Goal: Entertainment & Leisure: Consume media (video, audio)

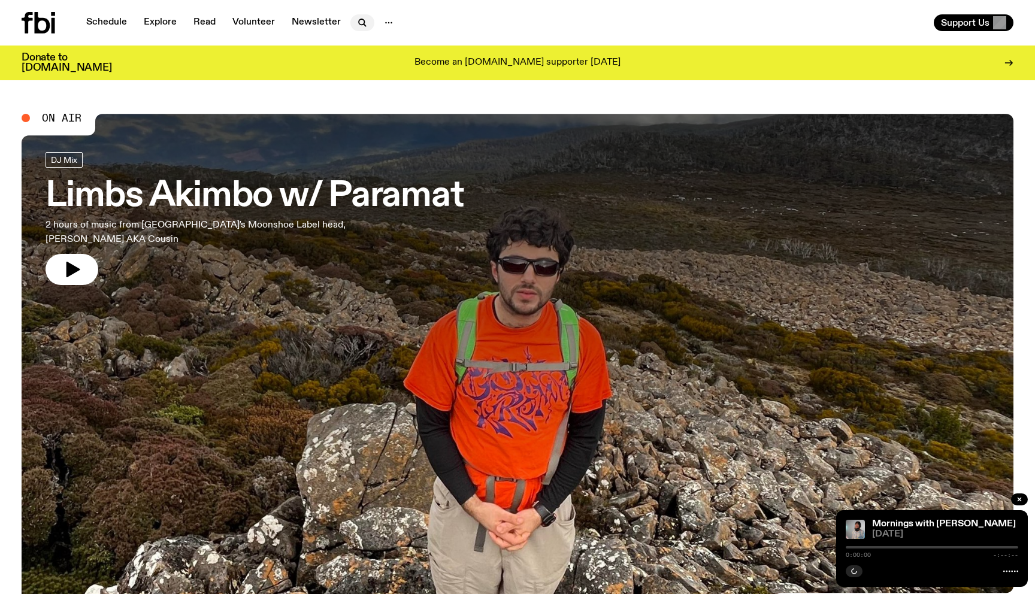
click at [362, 21] on icon "button" at bounding box center [362, 23] width 14 height 14
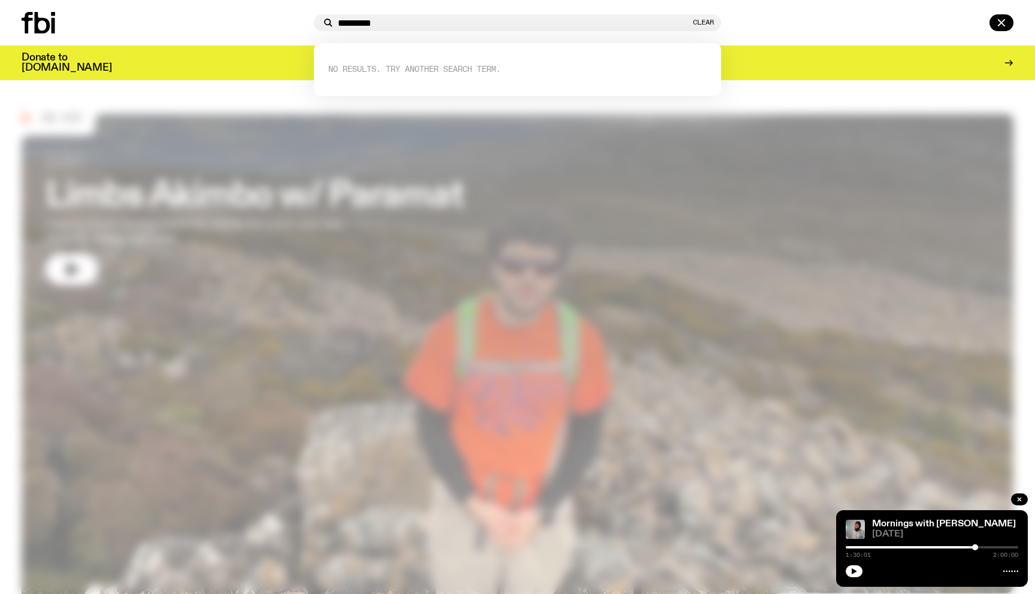
type input "*********"
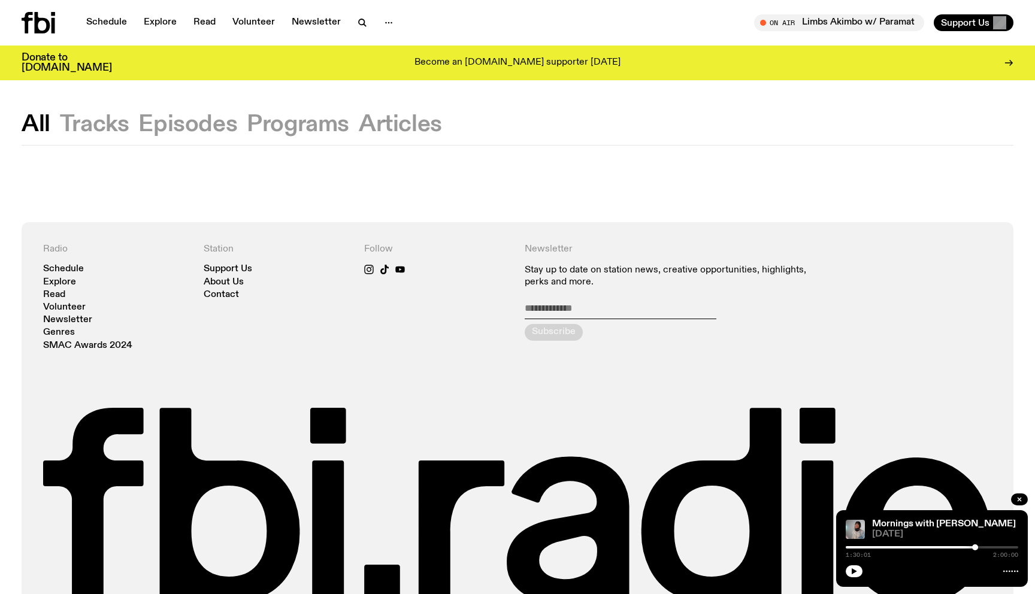
click at [346, 17] on nav "Schedule Explore Read Volunteer Newsletter" at bounding box center [240, 22] width 322 height 17
click at [362, 22] on icon "button" at bounding box center [362, 23] width 14 height 14
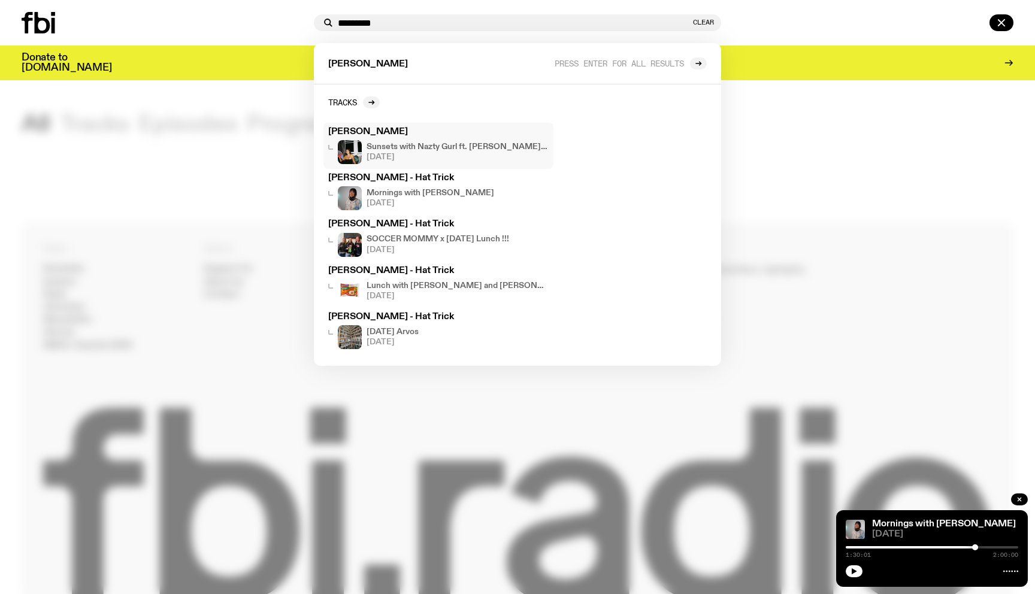
type input "*********"
click at [385, 143] on h4 "Sunsets with Nazty Gurl ft. [PERSON_NAME] & SHAZ (Guest Mix)" at bounding box center [458, 147] width 182 height 8
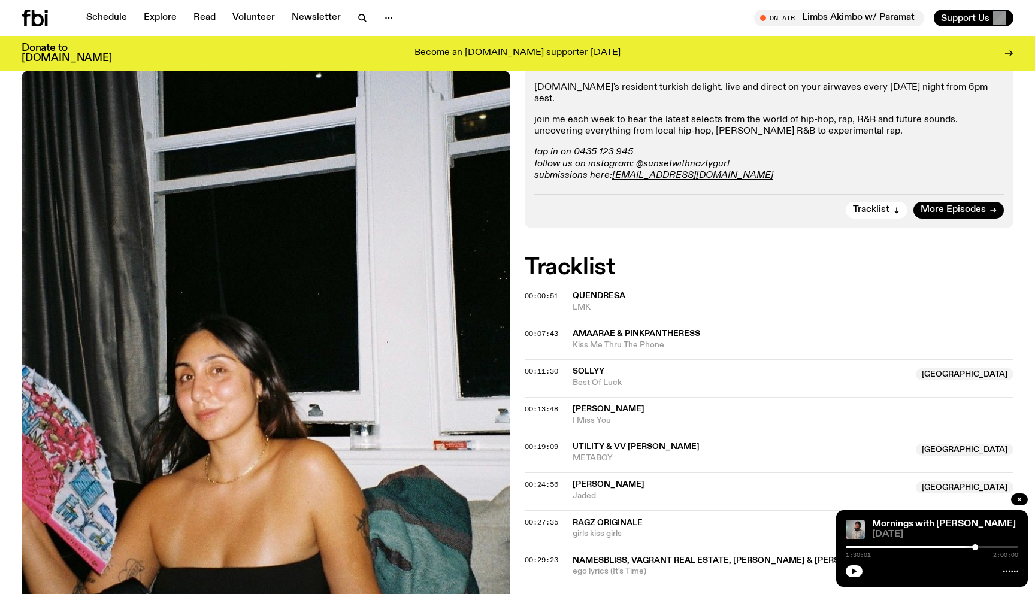
scroll to position [361, 0]
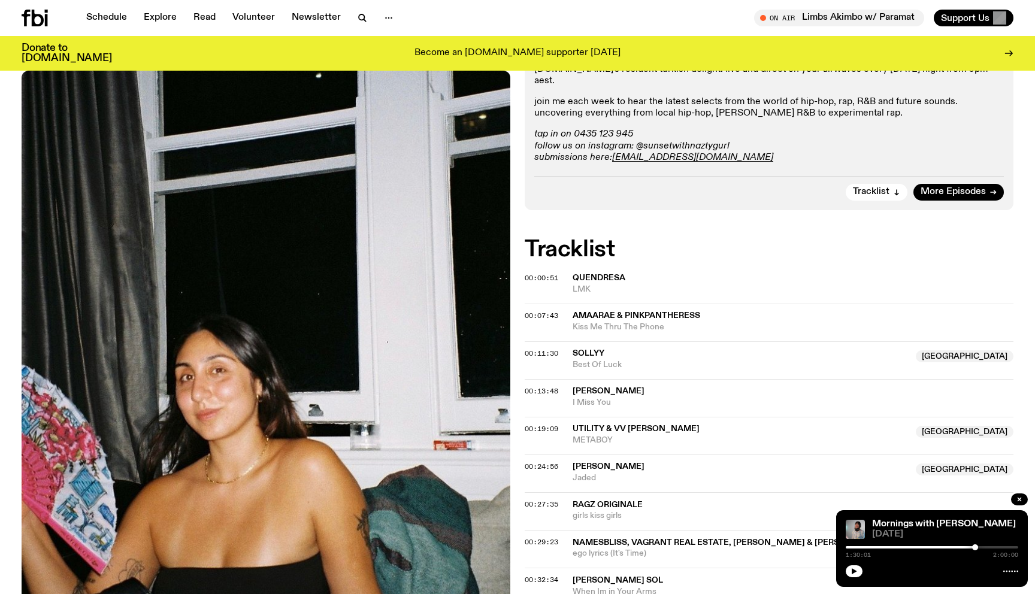
click at [589, 462] on span "[PERSON_NAME]" at bounding box center [609, 466] width 72 height 8
click at [549, 462] on span "00:24:56" at bounding box center [542, 467] width 34 height 10
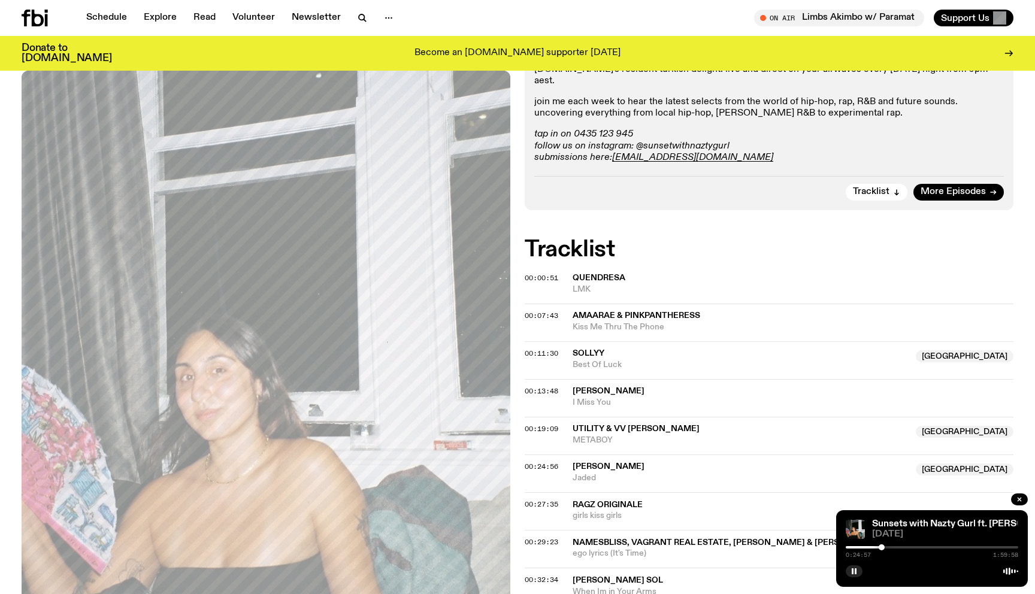
click at [525, 464] on button "00:24:56" at bounding box center [542, 467] width 34 height 7
click at [529, 462] on span "00:24:56" at bounding box center [542, 467] width 34 height 10
click at [852, 570] on rect "button" at bounding box center [853, 571] width 2 height 6
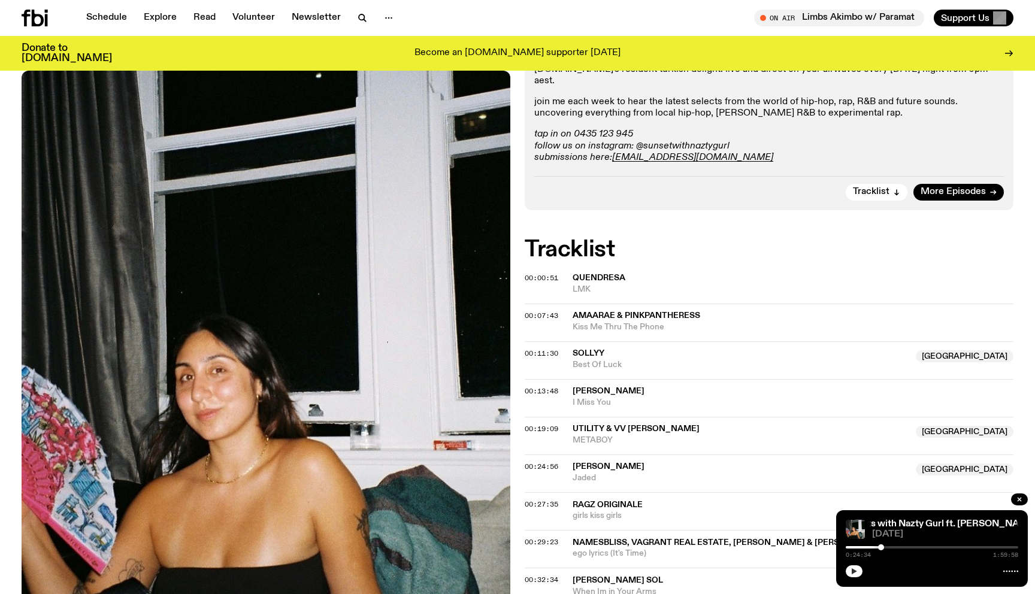
click at [881, 547] on div at bounding box center [881, 547] width 6 height 6
click at [857, 567] on button "button" at bounding box center [854, 571] width 17 height 12
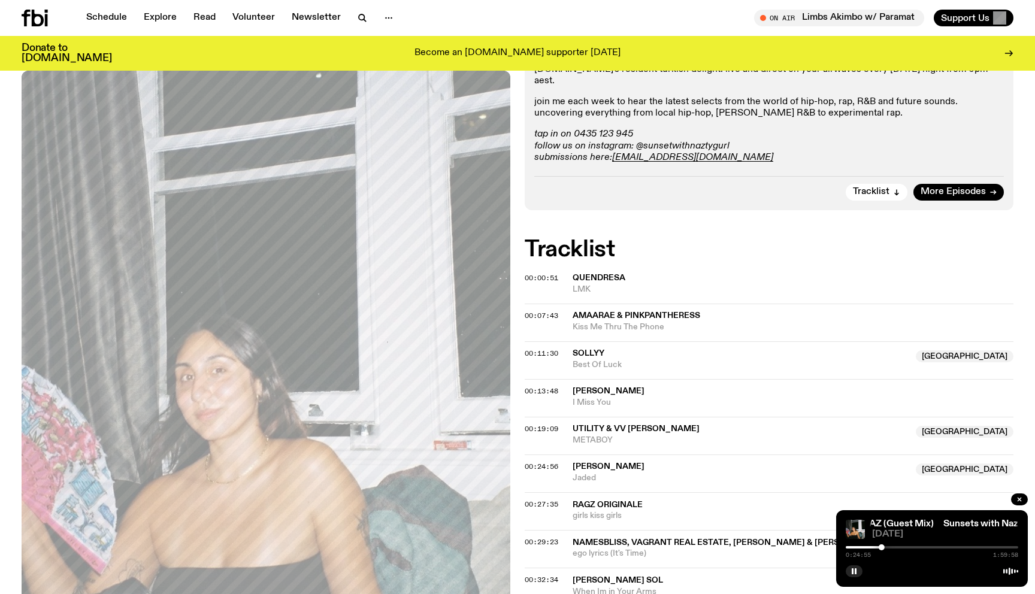
click at [879, 548] on div at bounding box center [882, 547] width 6 height 6
click at [857, 575] on button "button" at bounding box center [854, 571] width 17 height 12
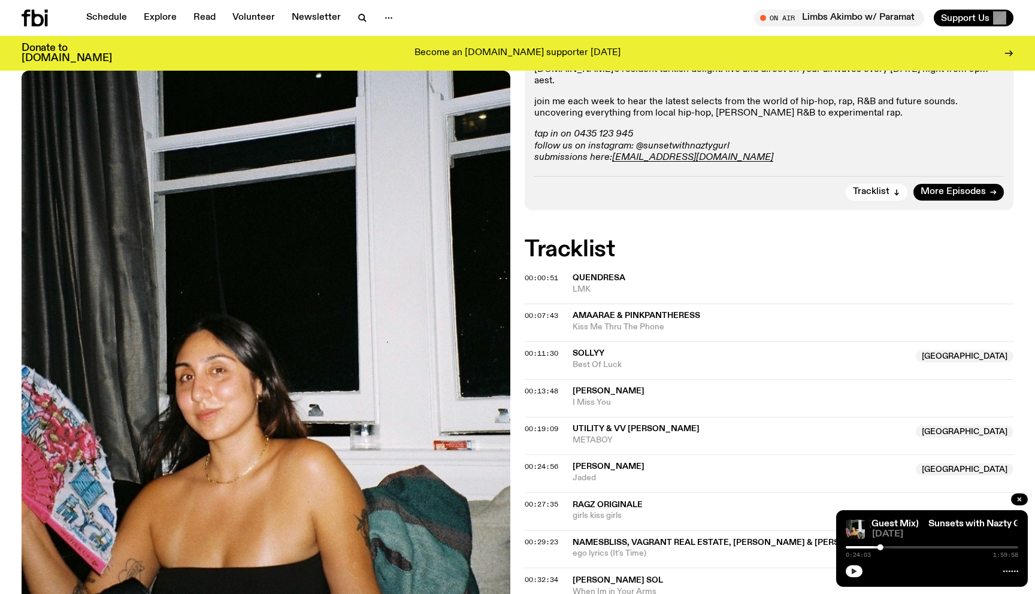
click at [857, 575] on button "button" at bounding box center [854, 571] width 17 height 12
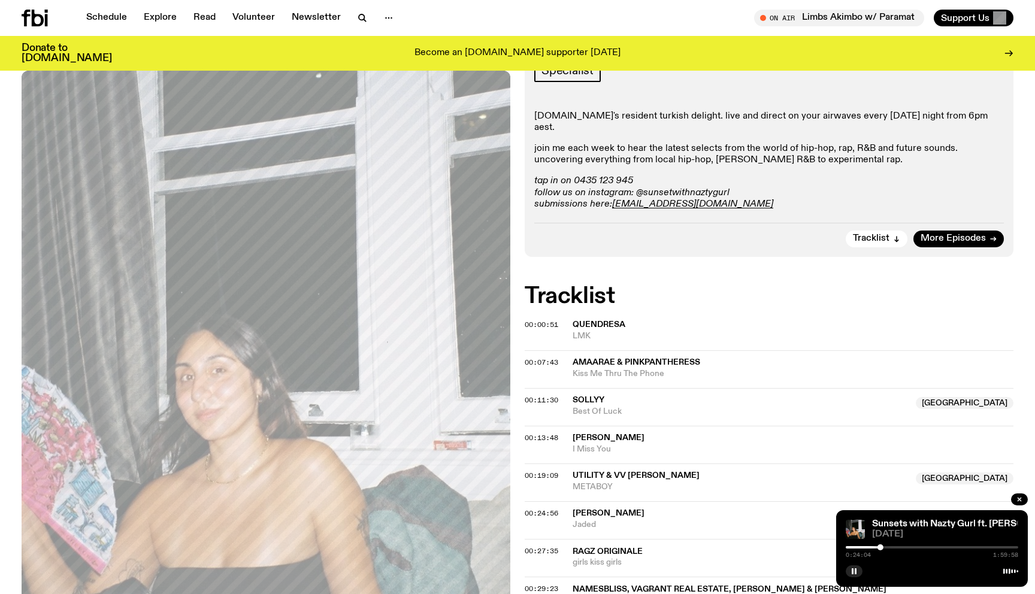
scroll to position [305, 0]
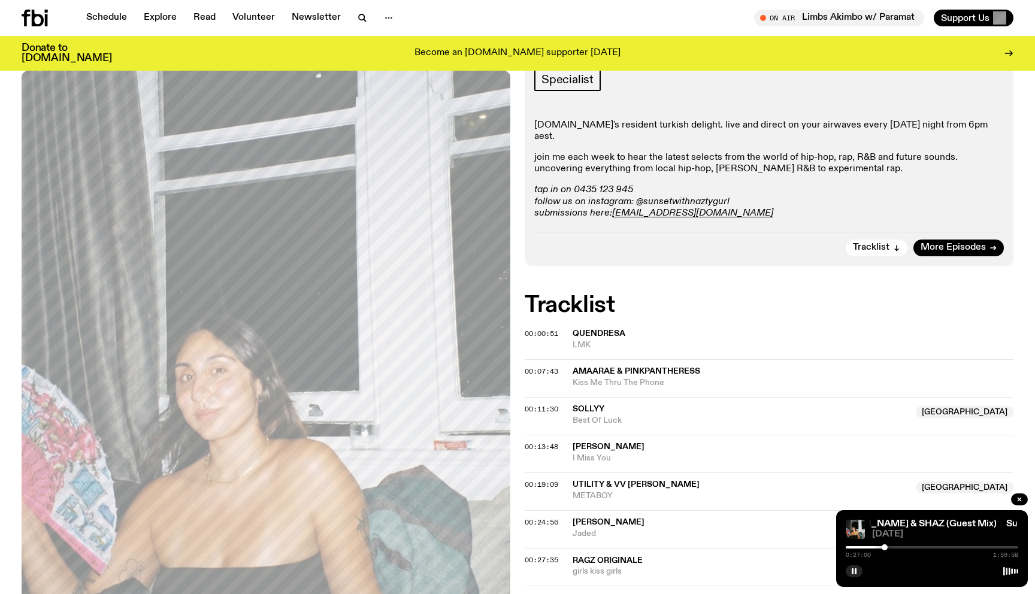
click at [788, 208] on div "Aired on [DATE] 6:00pm Specialist [DOMAIN_NAME]'s resident turkish delight. liv…" at bounding box center [517, 523] width 1035 height 979
click at [546, 593] on span "00:29:23" at bounding box center [542, 598] width 34 height 10
click at [885, 547] on div at bounding box center [888, 547] width 6 height 6
click at [886, 546] on div at bounding box center [885, 547] width 6 height 6
click at [888, 547] on div at bounding box center [886, 547] width 6 height 6
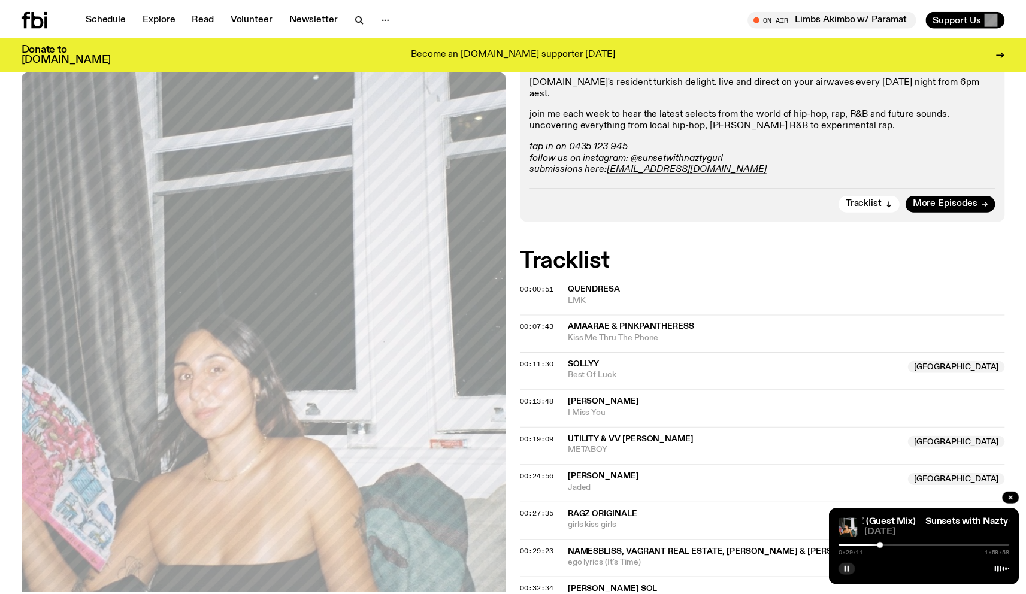
scroll to position [351, 0]
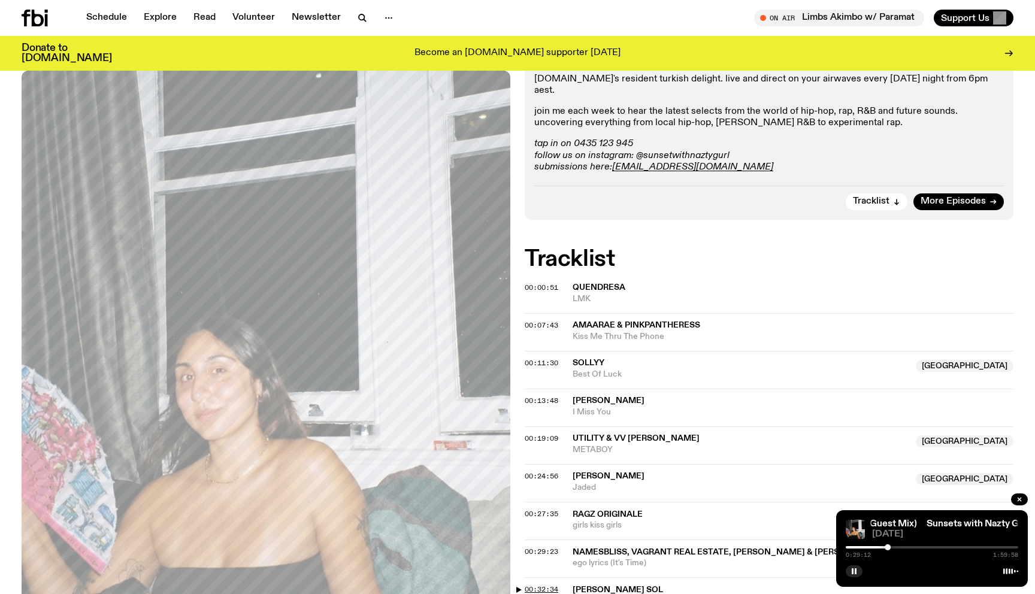
click at [546, 585] on span "00:32:34" at bounding box center [542, 590] width 34 height 10
click at [890, 548] on div at bounding box center [892, 547] width 6 height 6
click at [891, 548] on div at bounding box center [890, 547] width 6 height 6
click at [887, 547] on div at bounding box center [804, 547] width 172 height 2
click at [884, 546] on div at bounding box center [887, 547] width 6 height 6
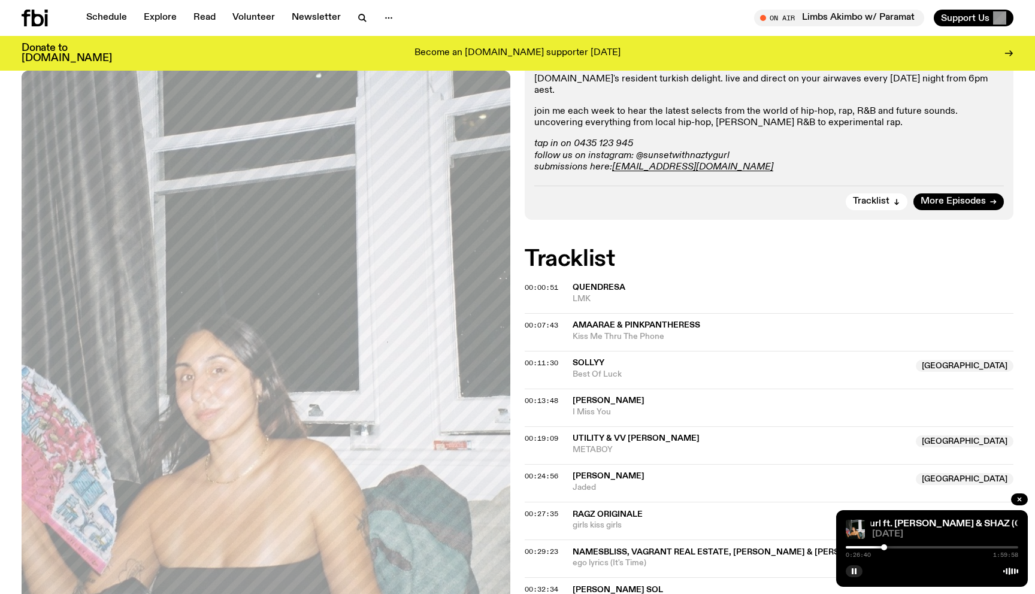
click at [886, 547] on div at bounding box center [884, 547] width 6 height 6
click at [886, 547] on div at bounding box center [886, 547] width 6 height 6
click at [883, 546] on div at bounding box center [883, 547] width 6 height 6
click at [886, 547] on div at bounding box center [886, 547] width 6 height 6
click at [862, 566] on div at bounding box center [932, 570] width 172 height 14
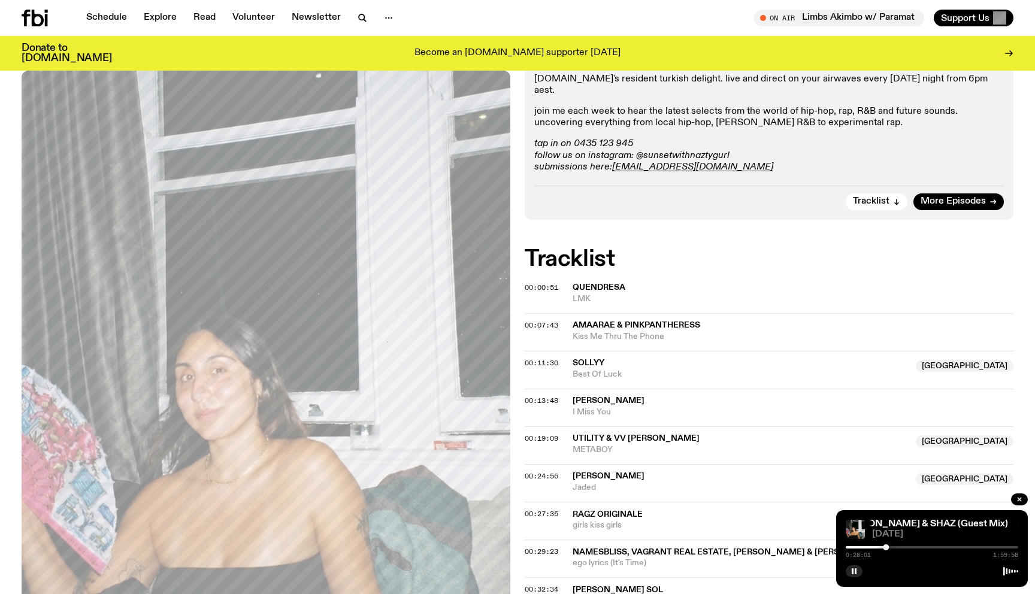
click at [858, 564] on div at bounding box center [932, 570] width 172 height 14
click at [855, 573] on rect "button" at bounding box center [856, 571] width 2 height 6
